Goal: Browse casually

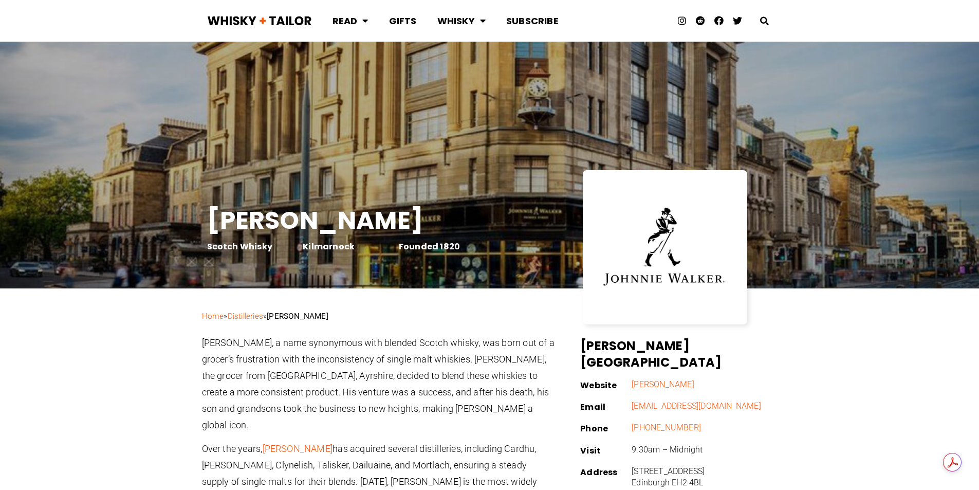
click at [691, 251] on img at bounding box center [665, 247] width 134 height 90
click at [641, 229] on img at bounding box center [665, 247] width 134 height 90
